Goal: Check status: Check status

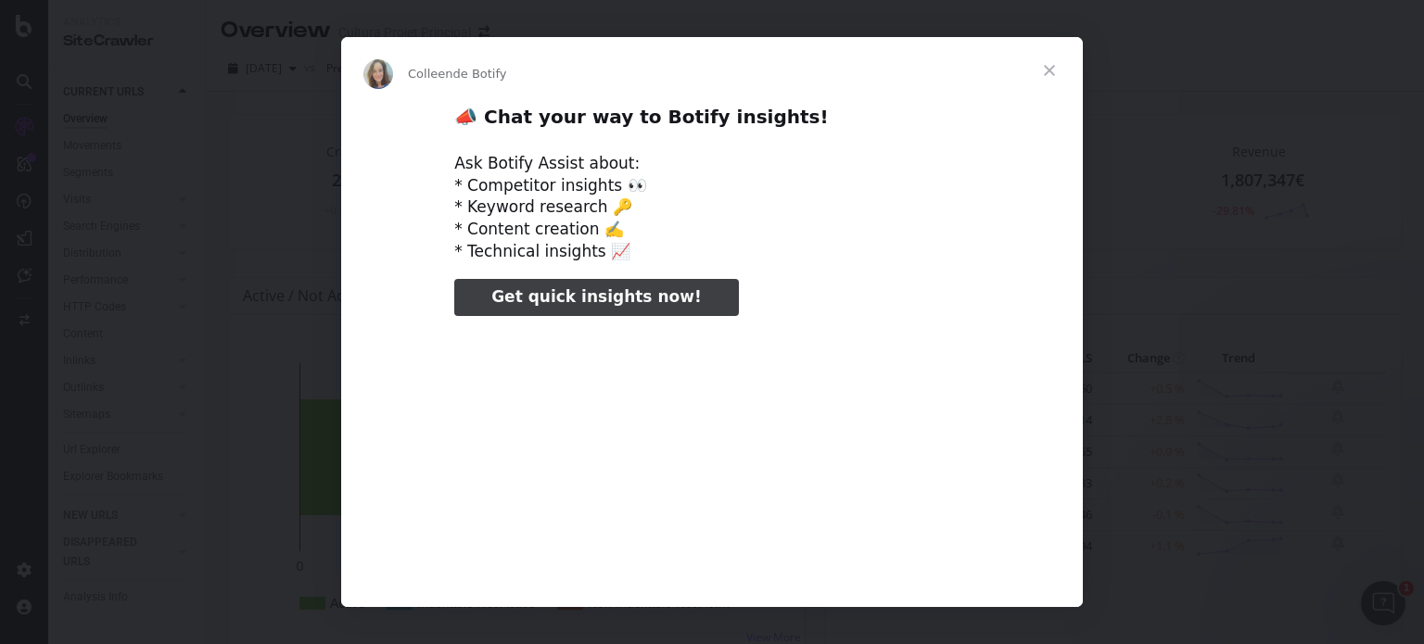
type input "638269"
click at [1052, 73] on span "Fermer" at bounding box center [1049, 70] width 67 height 67
